Goal: Information Seeking & Learning: Learn about a topic

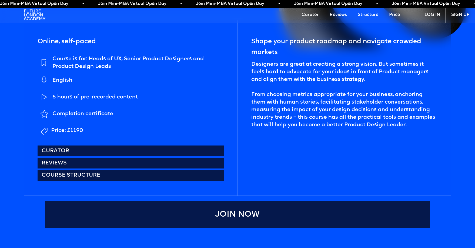
scroll to position [272, 0]
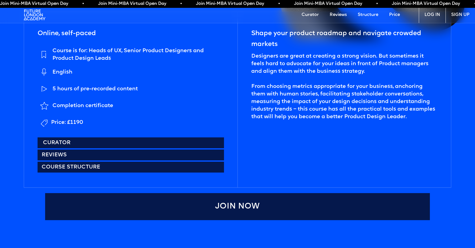
click at [71, 139] on link "Curator" at bounding box center [131, 142] width 186 height 11
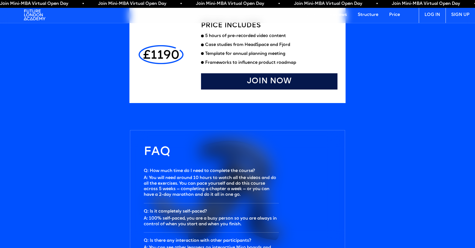
scroll to position [1516, 0]
